Goal: Information Seeking & Learning: Learn about a topic

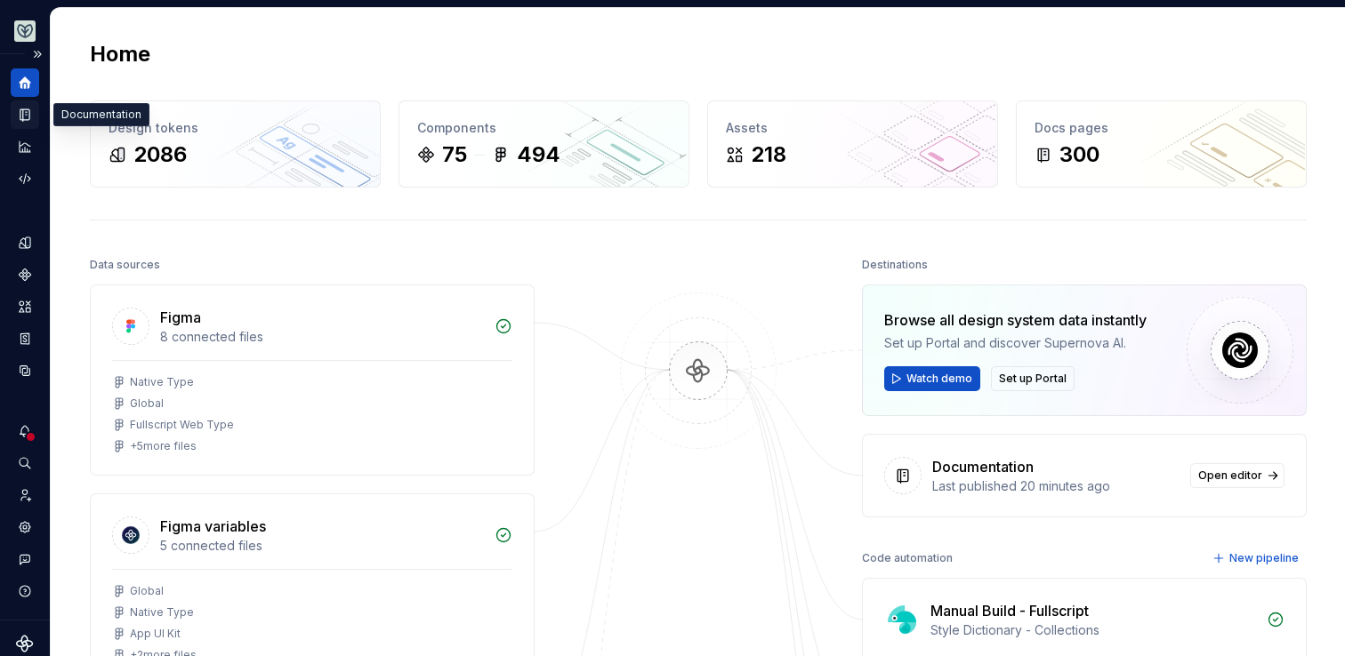
click at [20, 127] on div "Documentation" at bounding box center [25, 115] width 28 height 28
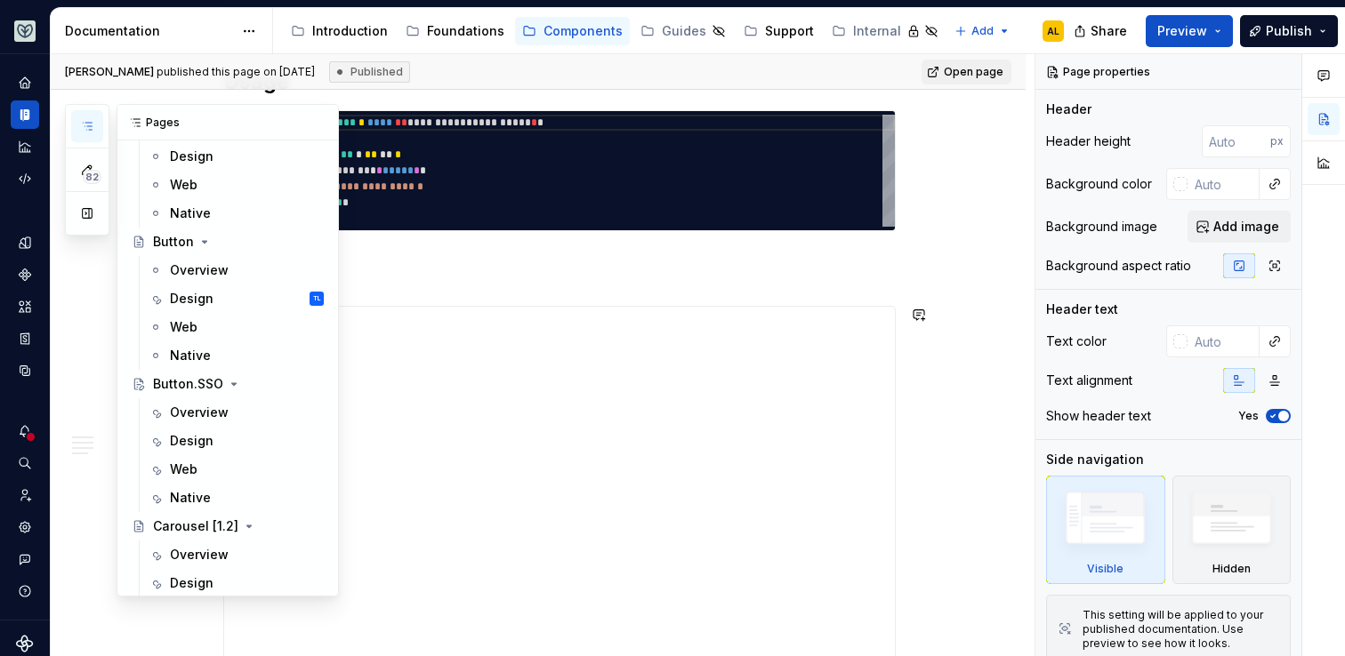
scroll to position [1506, 0]
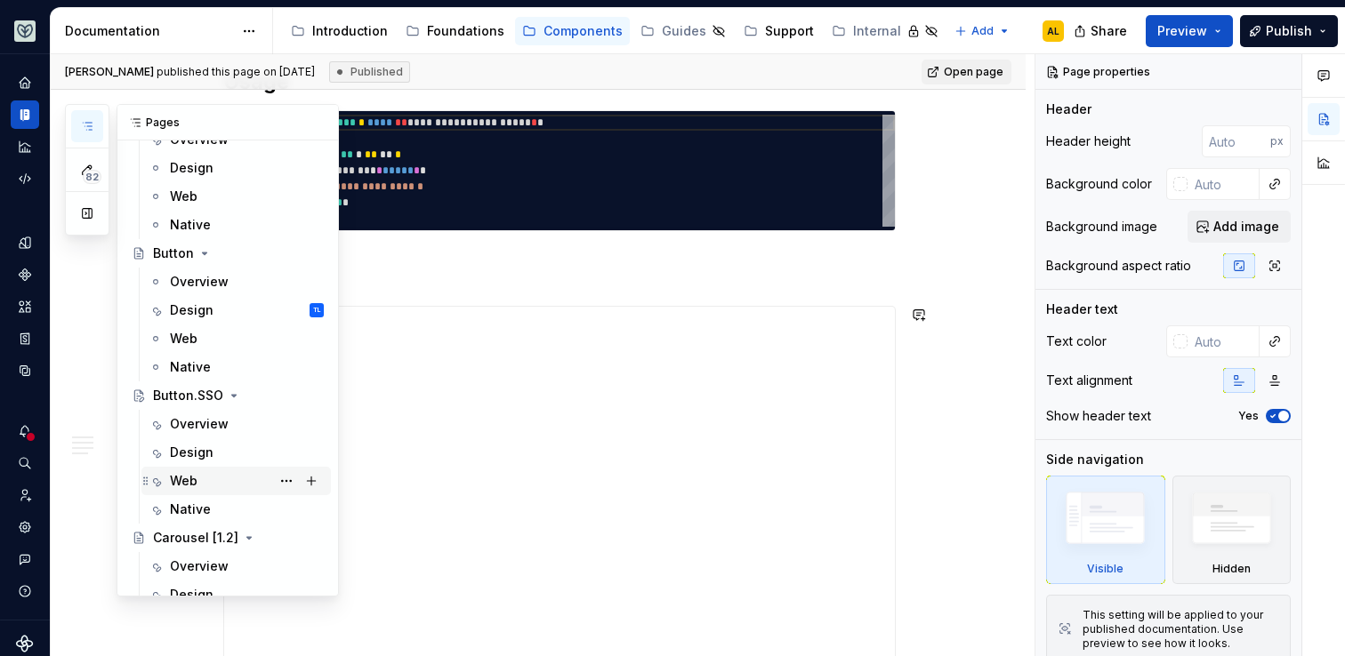
click at [218, 478] on div "Web" at bounding box center [247, 481] width 154 height 25
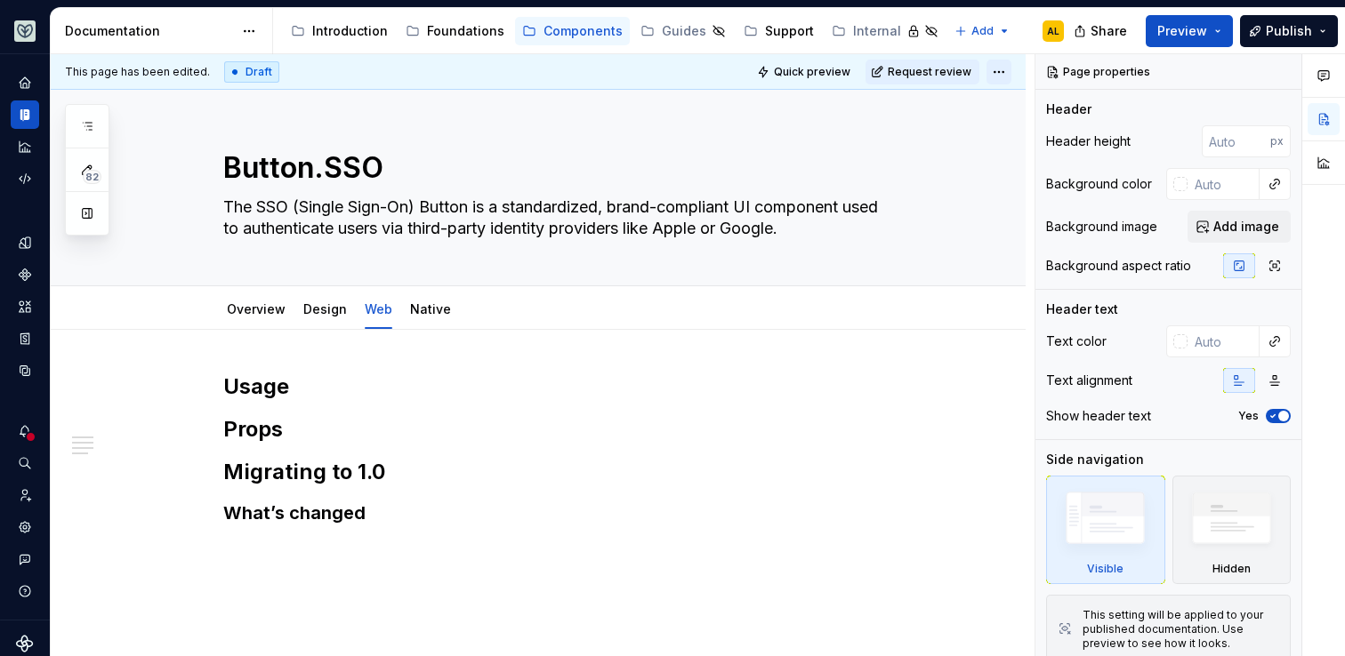
click at [996, 73] on html "Aviary AL Dataset Fullscript Documentation Accessibility guide for tree Page tr…" at bounding box center [672, 328] width 1345 height 656
click at [545, 420] on html "Aviary AL Dataset Fullscript Documentation Accessibility guide for tree Page tr…" at bounding box center [672, 328] width 1345 height 656
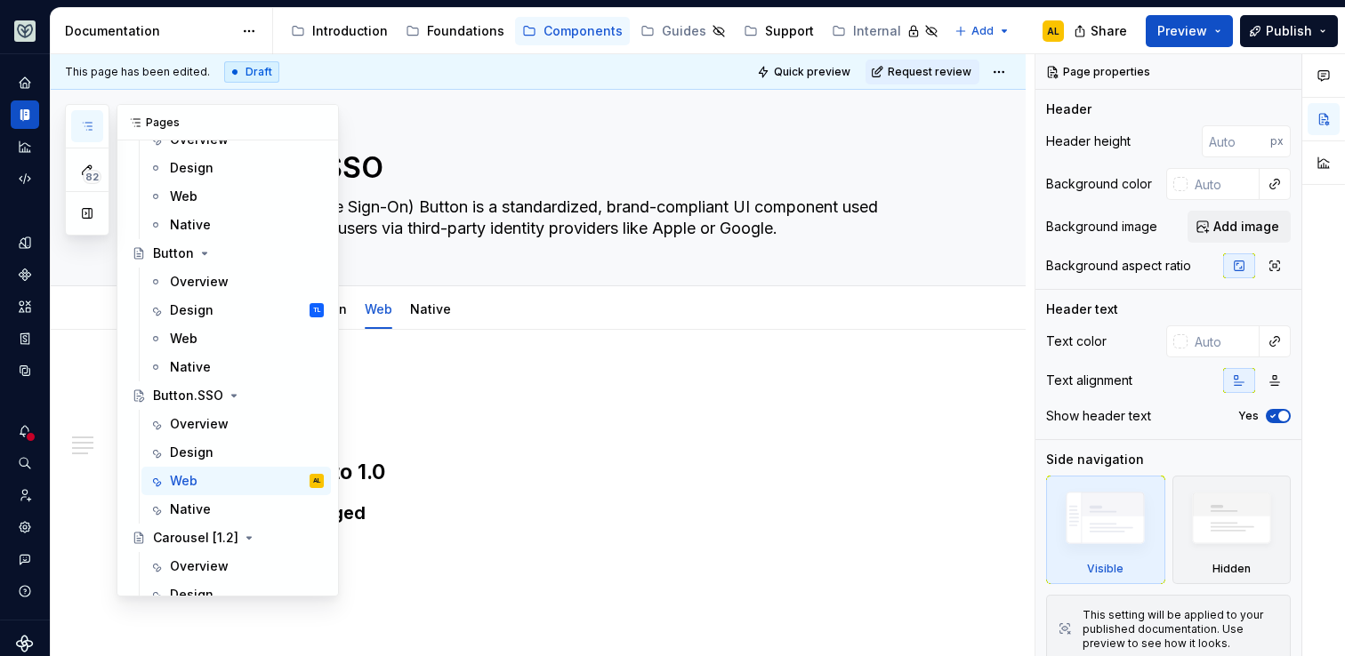
click at [82, 128] on icon "button" at bounding box center [87, 126] width 14 height 14
click at [292, 479] on button "Page tree" at bounding box center [286, 481] width 25 height 25
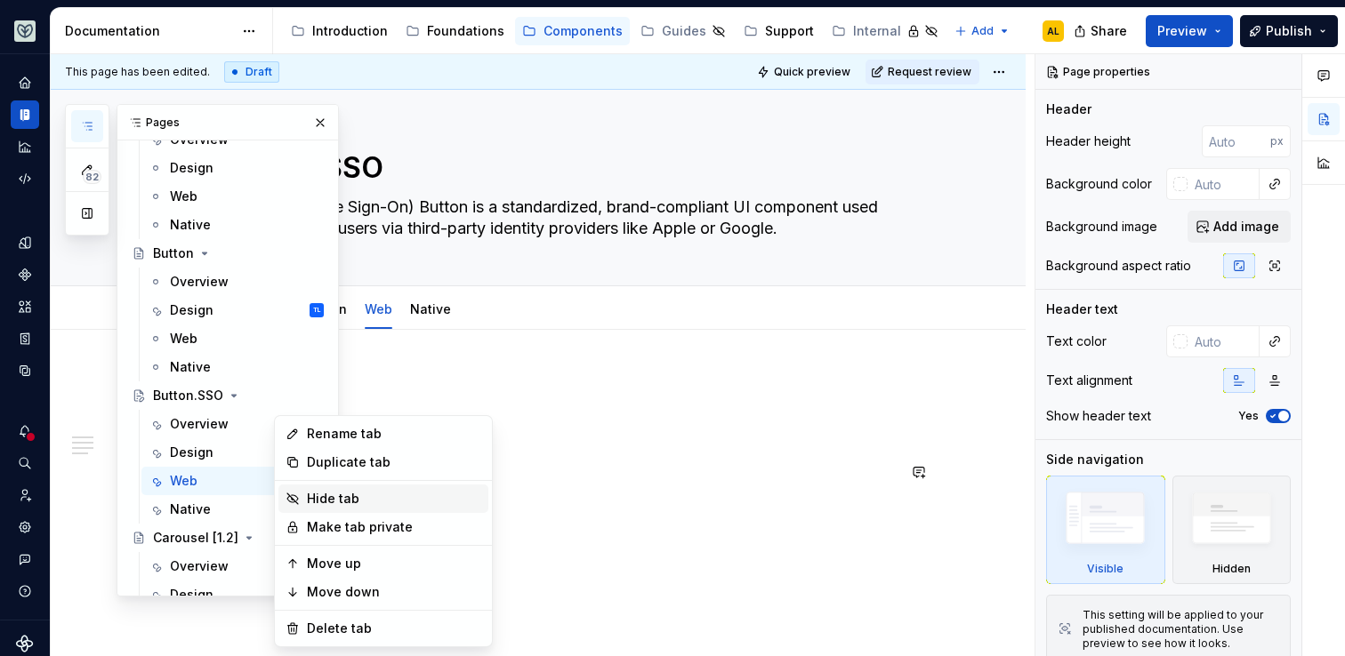
click at [302, 495] on div "Hide tab" at bounding box center [383, 499] width 210 height 28
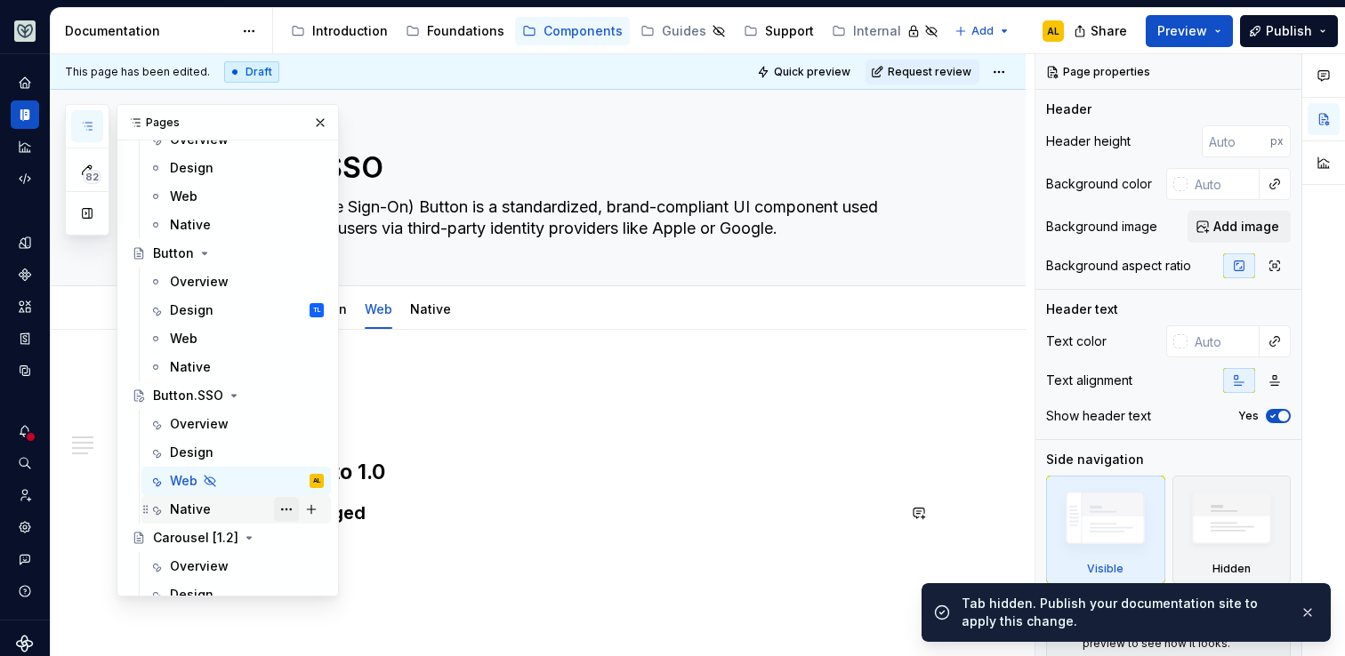
click at [286, 508] on button "Page tree" at bounding box center [286, 509] width 25 height 25
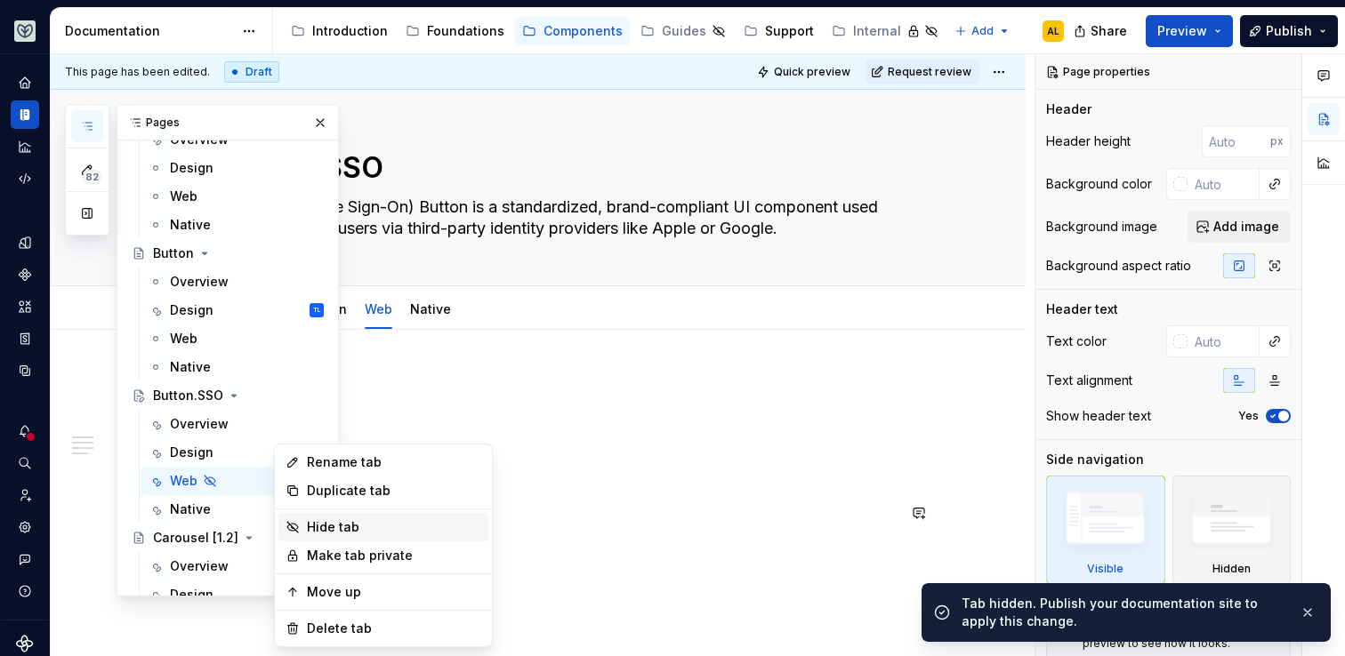
click at [310, 534] on div "Hide tab" at bounding box center [394, 528] width 174 height 18
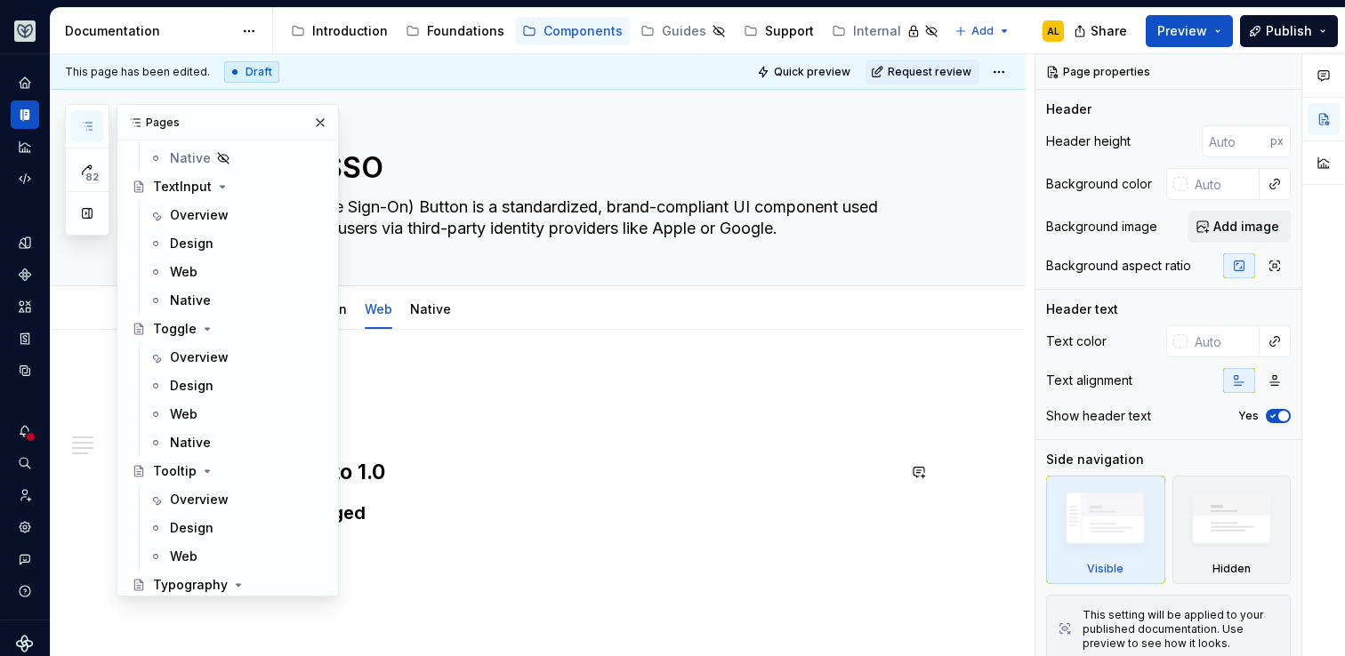
scroll to position [7694, 0]
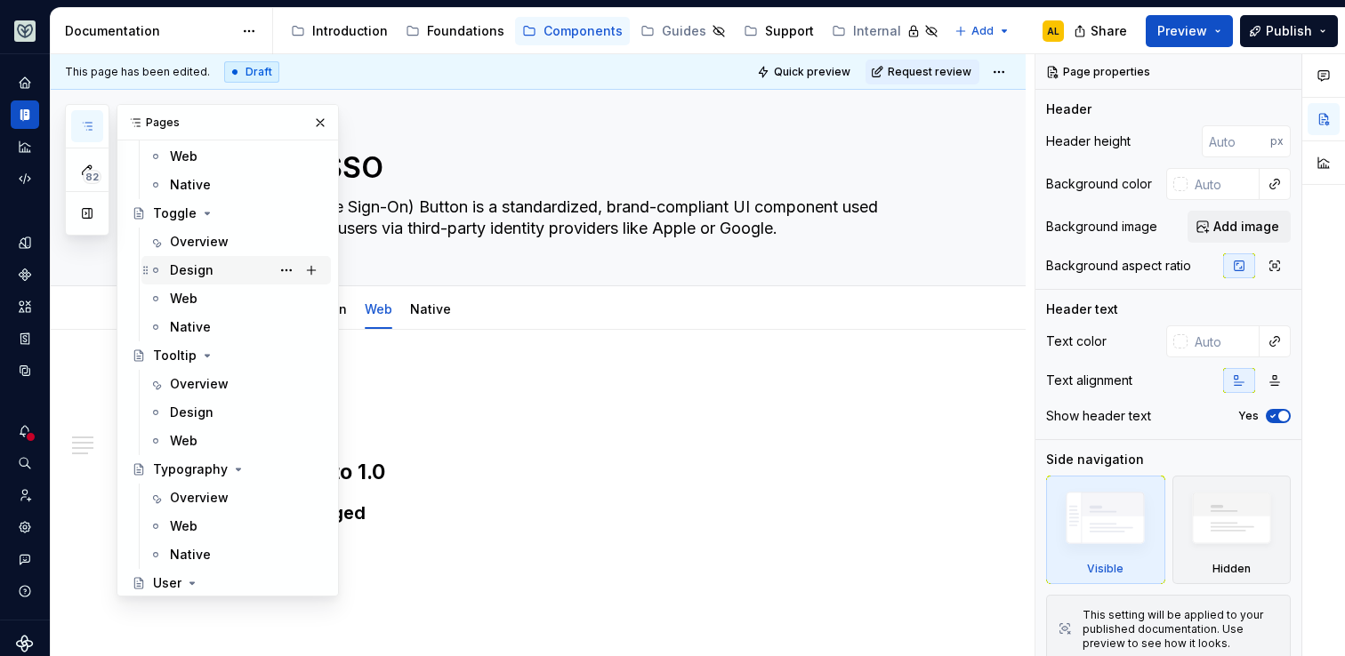
click at [221, 267] on div "Design" at bounding box center [247, 270] width 154 height 25
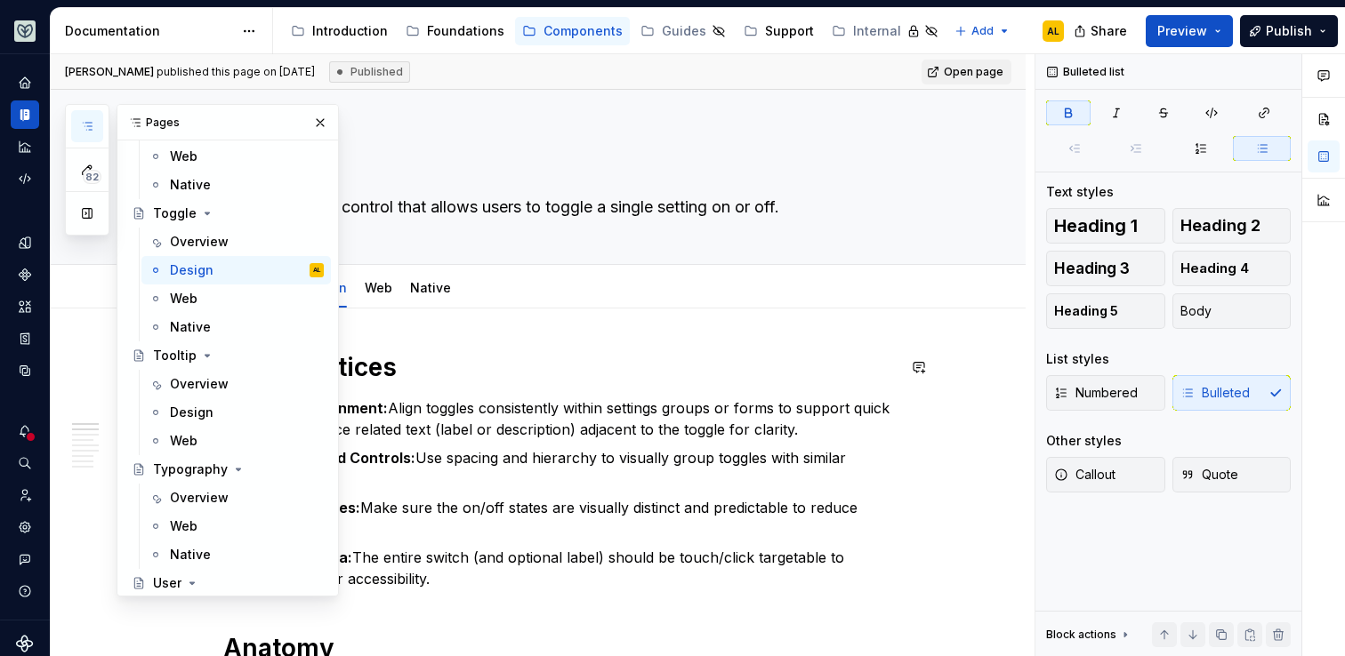
click at [443, 358] on h1 "Best Practices" at bounding box center [559, 367] width 672 height 32
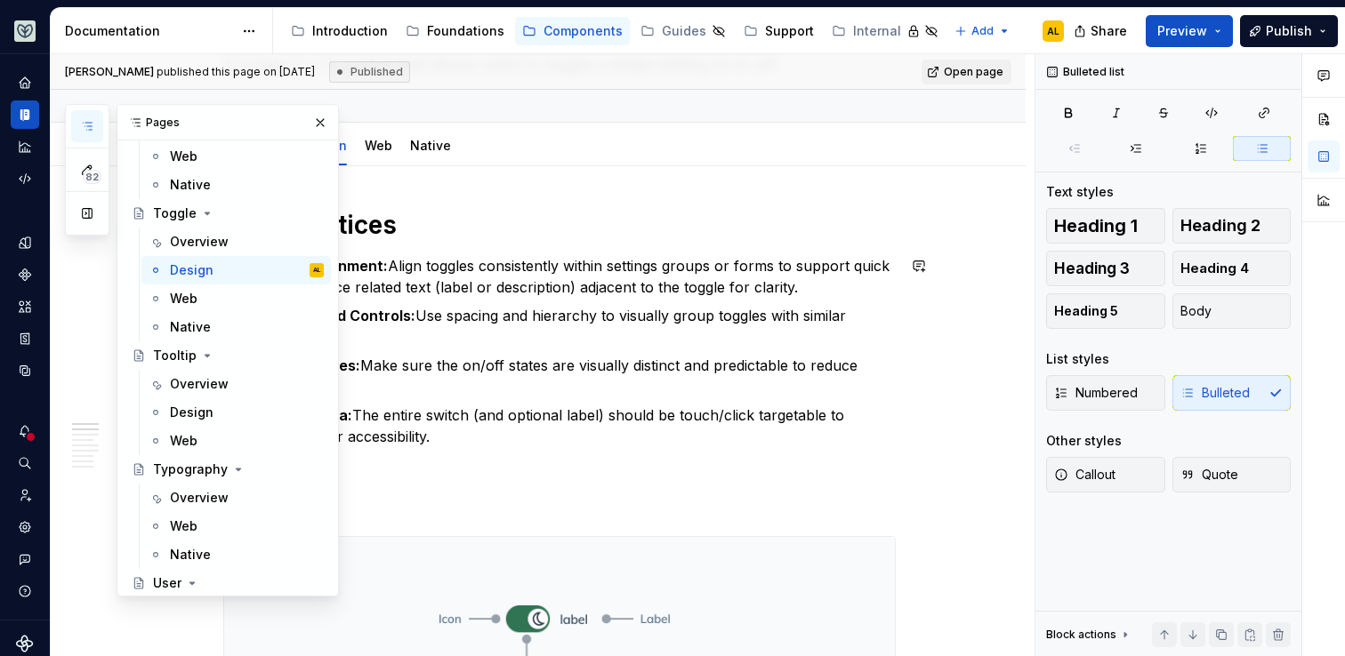
click at [451, 429] on p "Clickable Area: The entire switch (and optional label) should be touch/click ta…" at bounding box center [570, 426] width 651 height 43
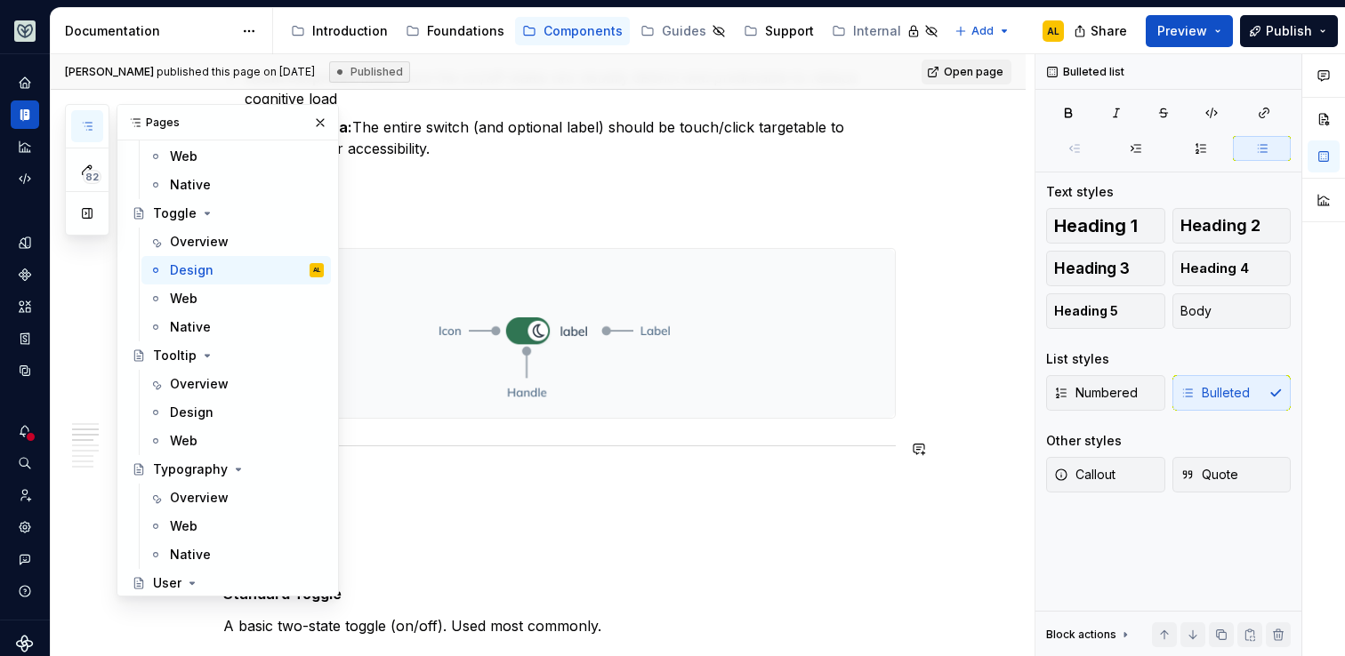
scroll to position [444, 0]
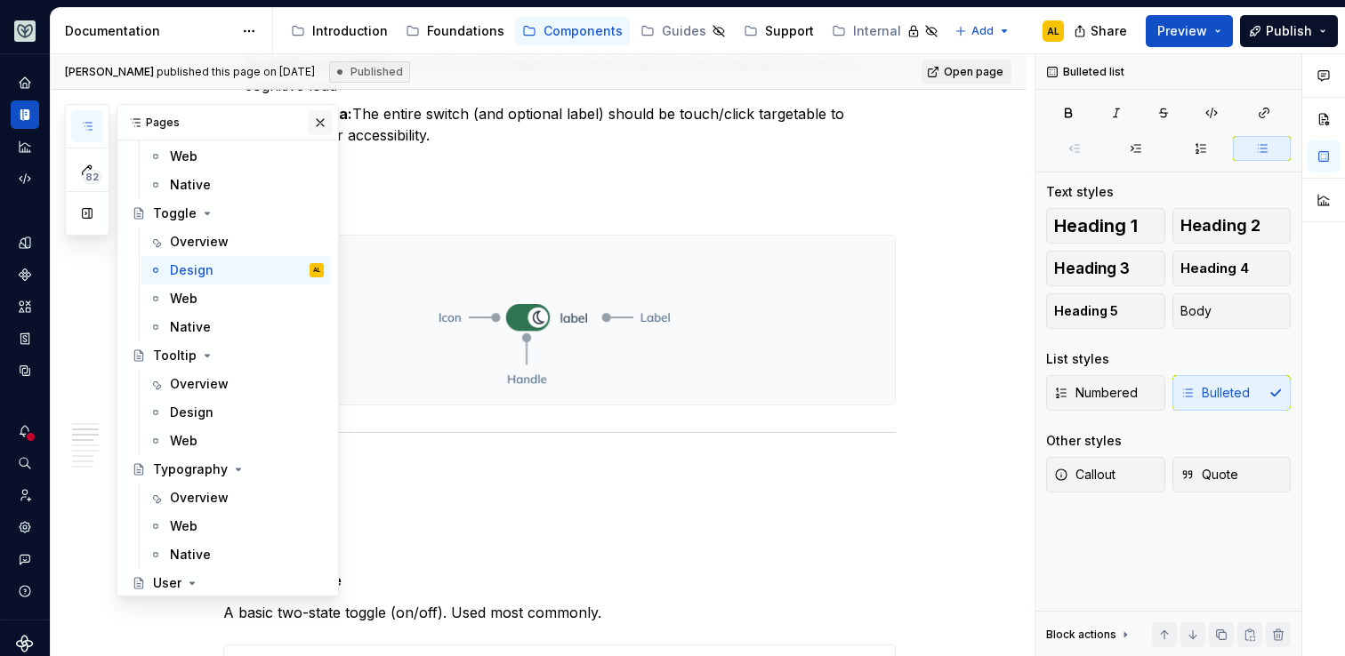
click at [318, 125] on button "button" at bounding box center [320, 122] width 25 height 25
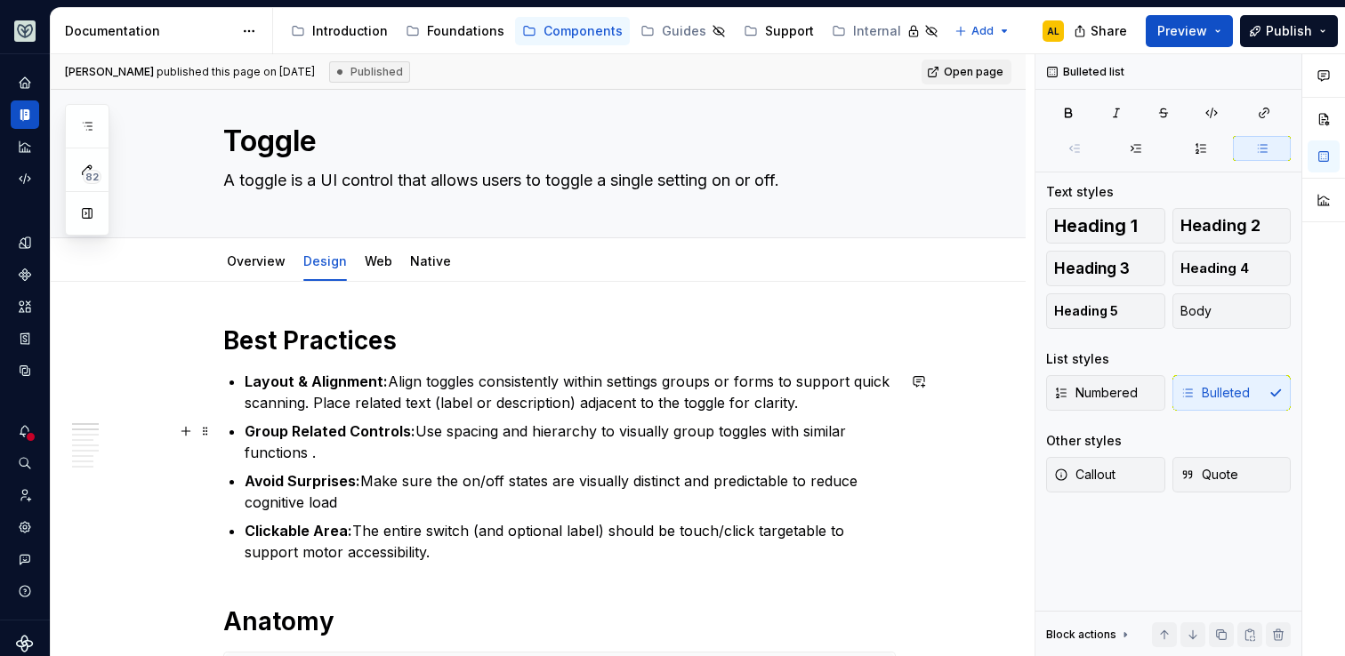
scroll to position [0, 0]
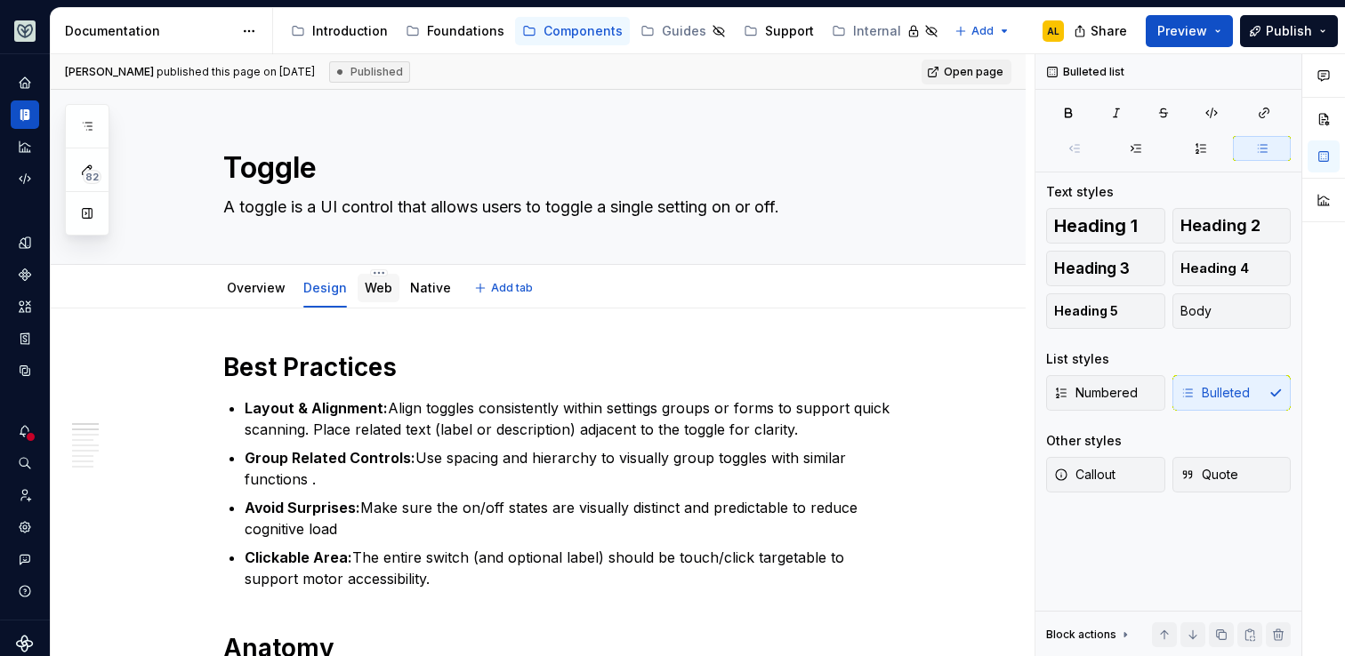
click at [392, 288] on div "Web" at bounding box center [379, 288] width 42 height 28
click at [386, 291] on link "Web" at bounding box center [379, 287] width 28 height 15
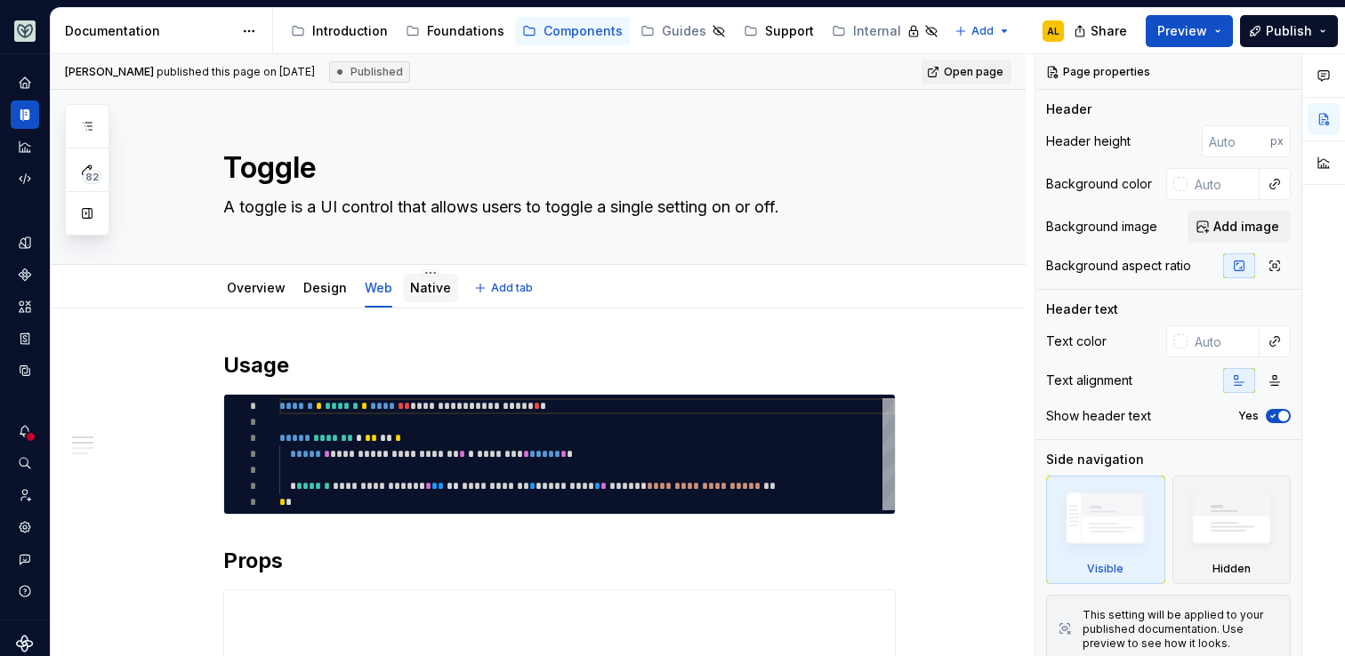
click at [428, 301] on div "Native" at bounding box center [430, 288] width 55 height 28
type textarea "*"
